Goal: Information Seeking & Learning: Learn about a topic

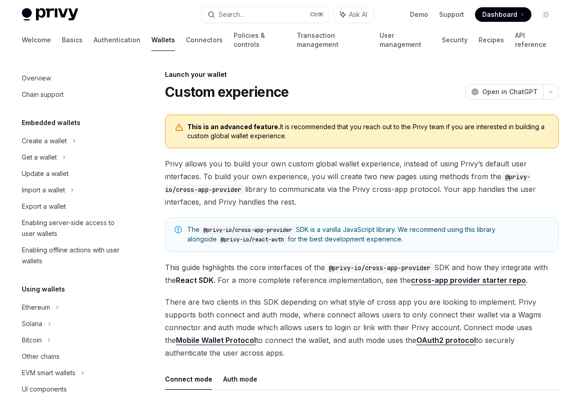
scroll to position [416, 0]
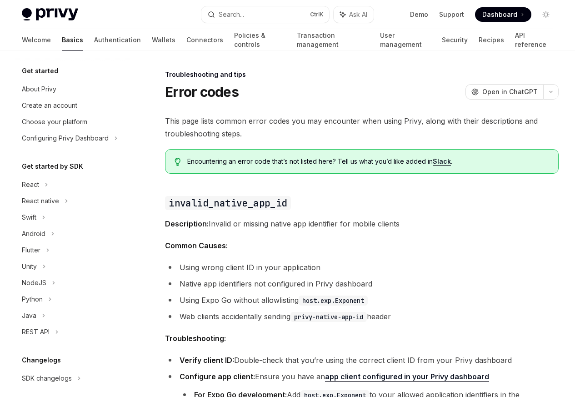
scroll to position [86, 0]
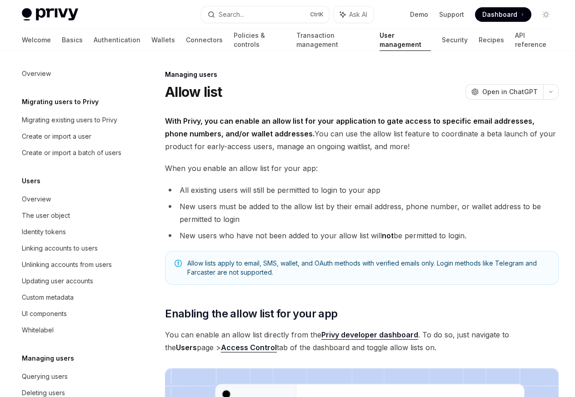
scroll to position [128, 0]
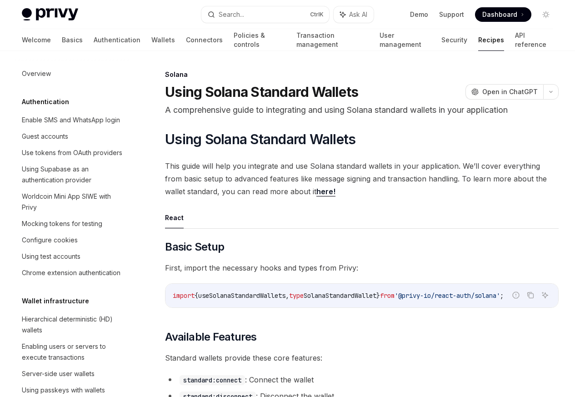
scroll to position [1462, 0]
